Goal: Navigation & Orientation: Find specific page/section

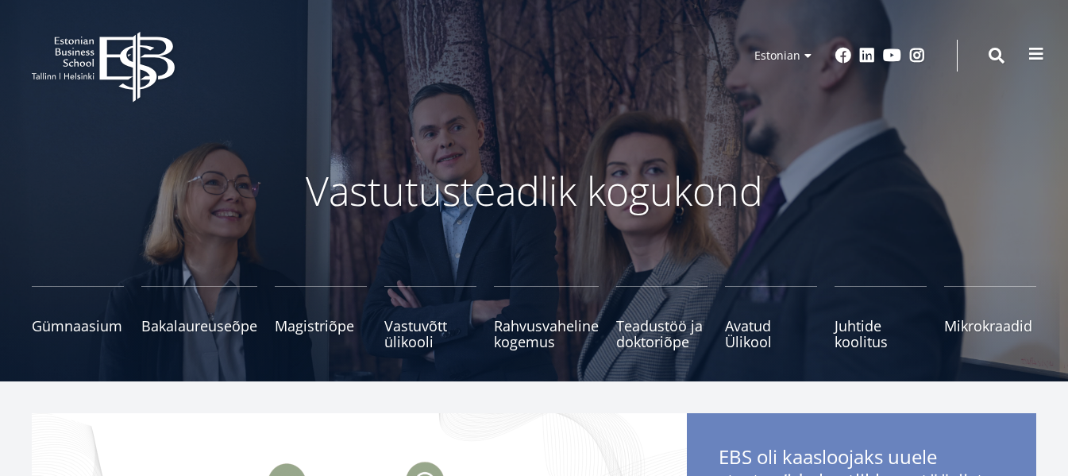
click at [1036, 46] on span at bounding box center [1036, 54] width 16 height 16
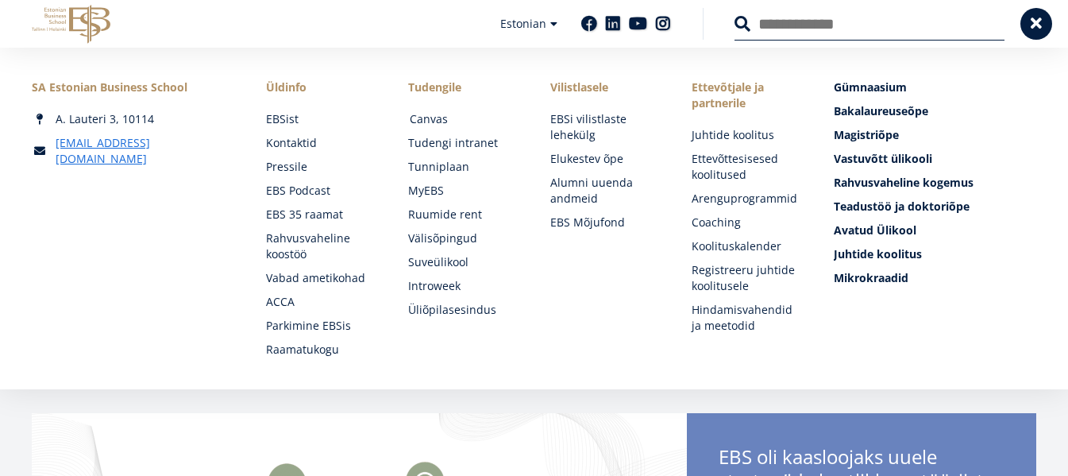
click at [429, 112] on link "Canvas" at bounding box center [465, 119] width 110 height 16
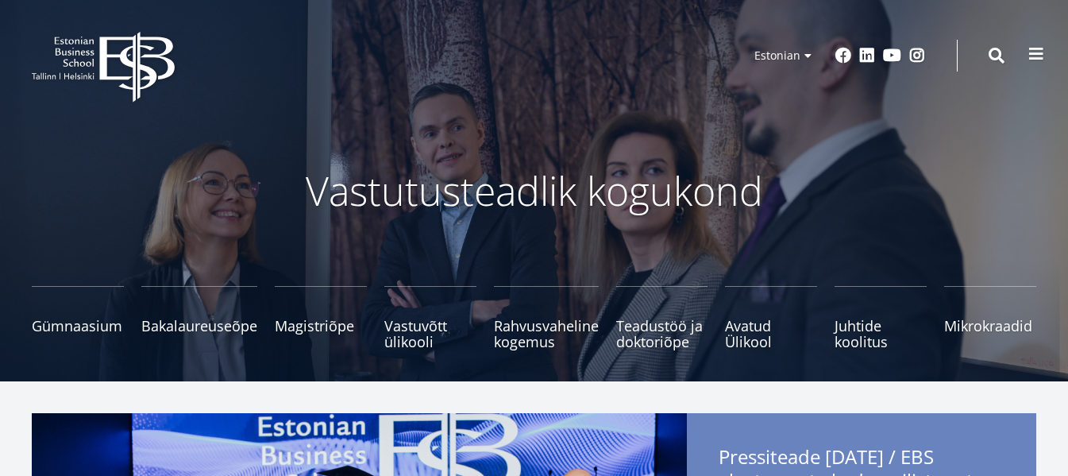
click at [1030, 46] on span at bounding box center [1036, 54] width 16 height 16
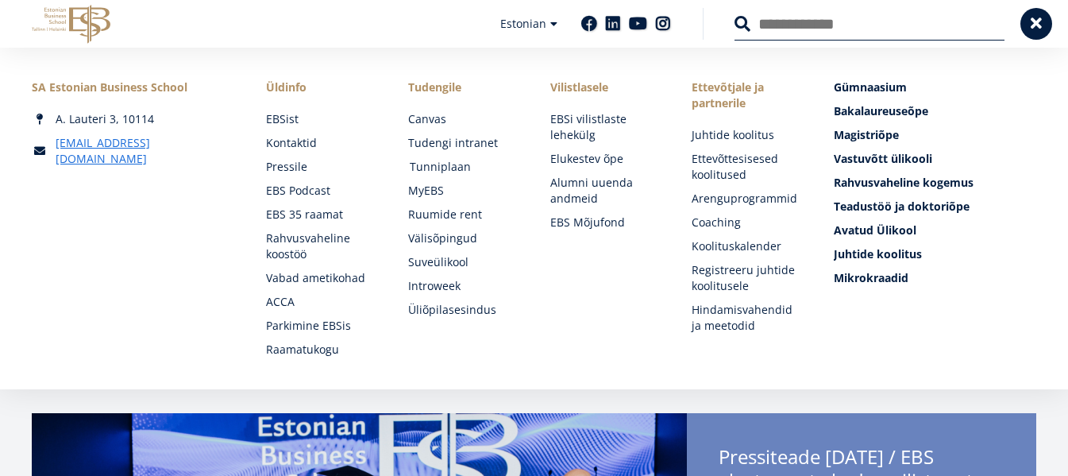
click at [453, 161] on link "Tunniplaan" at bounding box center [465, 167] width 110 height 16
